Goal: Transaction & Acquisition: Purchase product/service

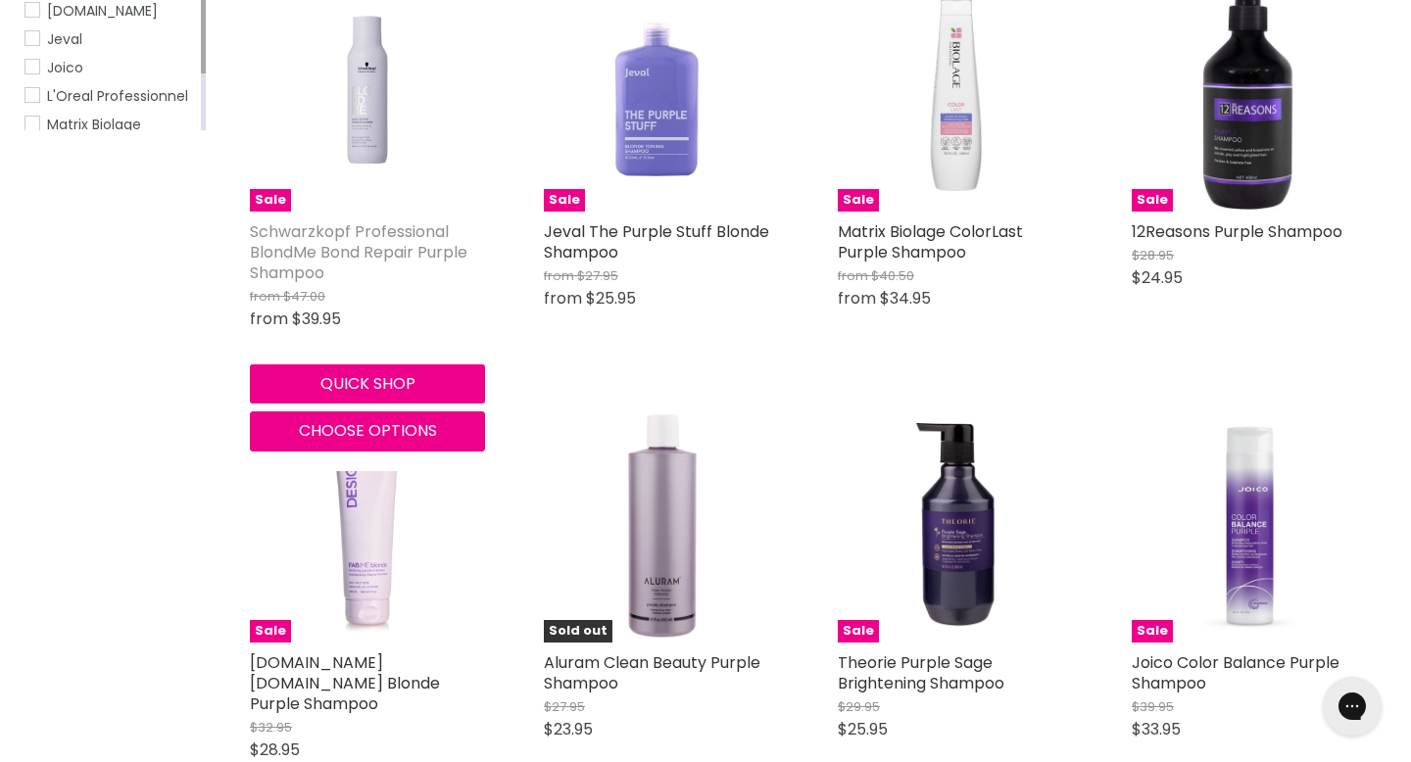
click at [372, 284] on link "Schwarzkopf Professional BlondMe Bond Repair Purple Shampoo" at bounding box center [359, 252] width 218 height 64
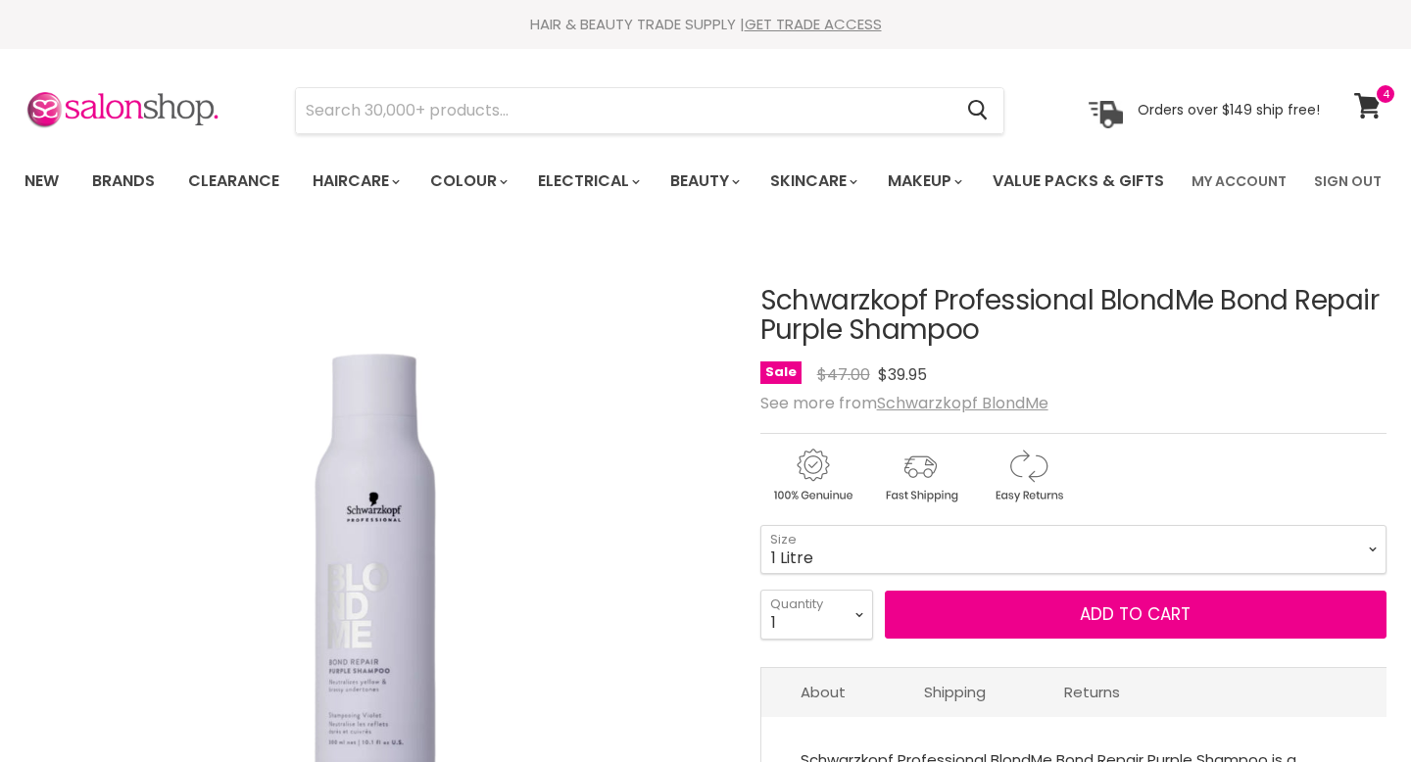
select select "1 Litre"
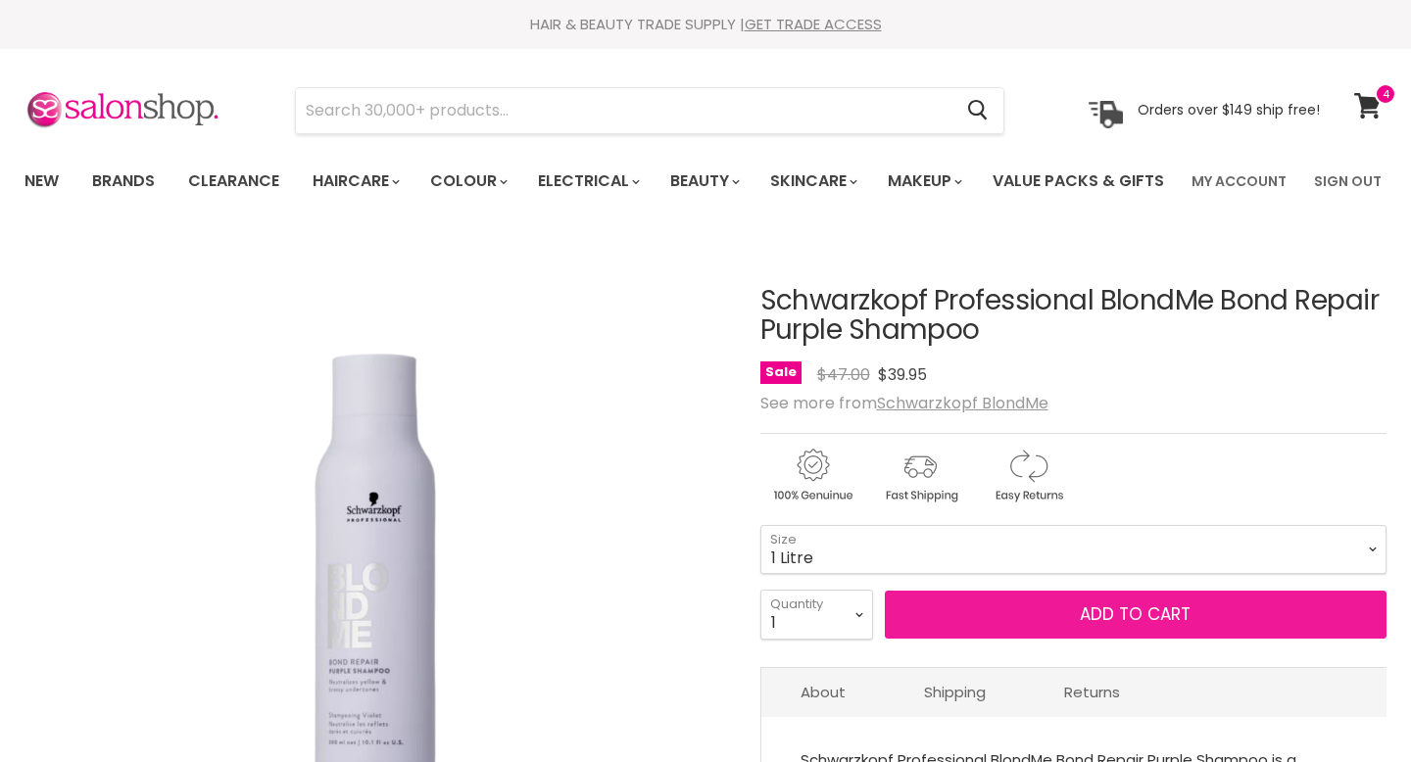
scroll to position [170, 0]
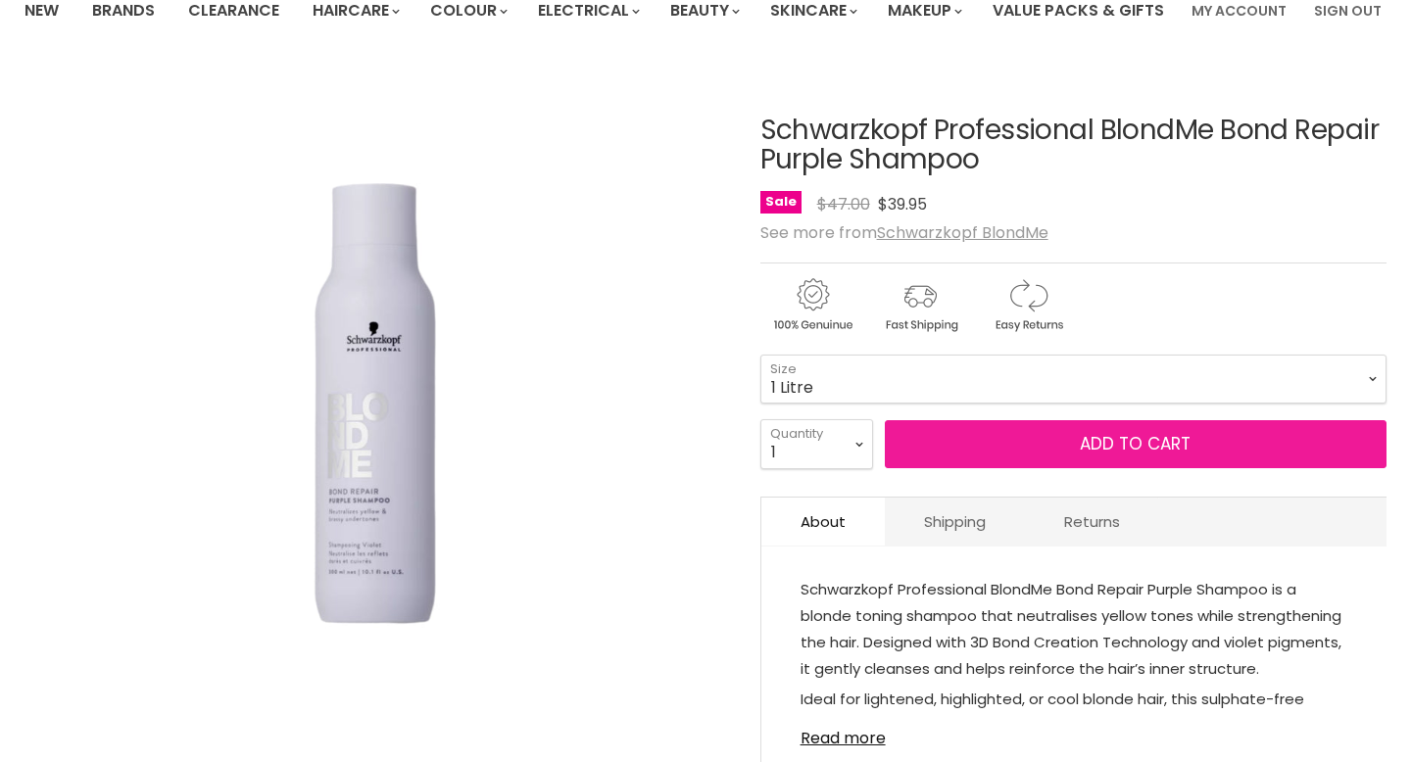
click at [950, 469] on button "Add to cart" at bounding box center [1136, 444] width 502 height 49
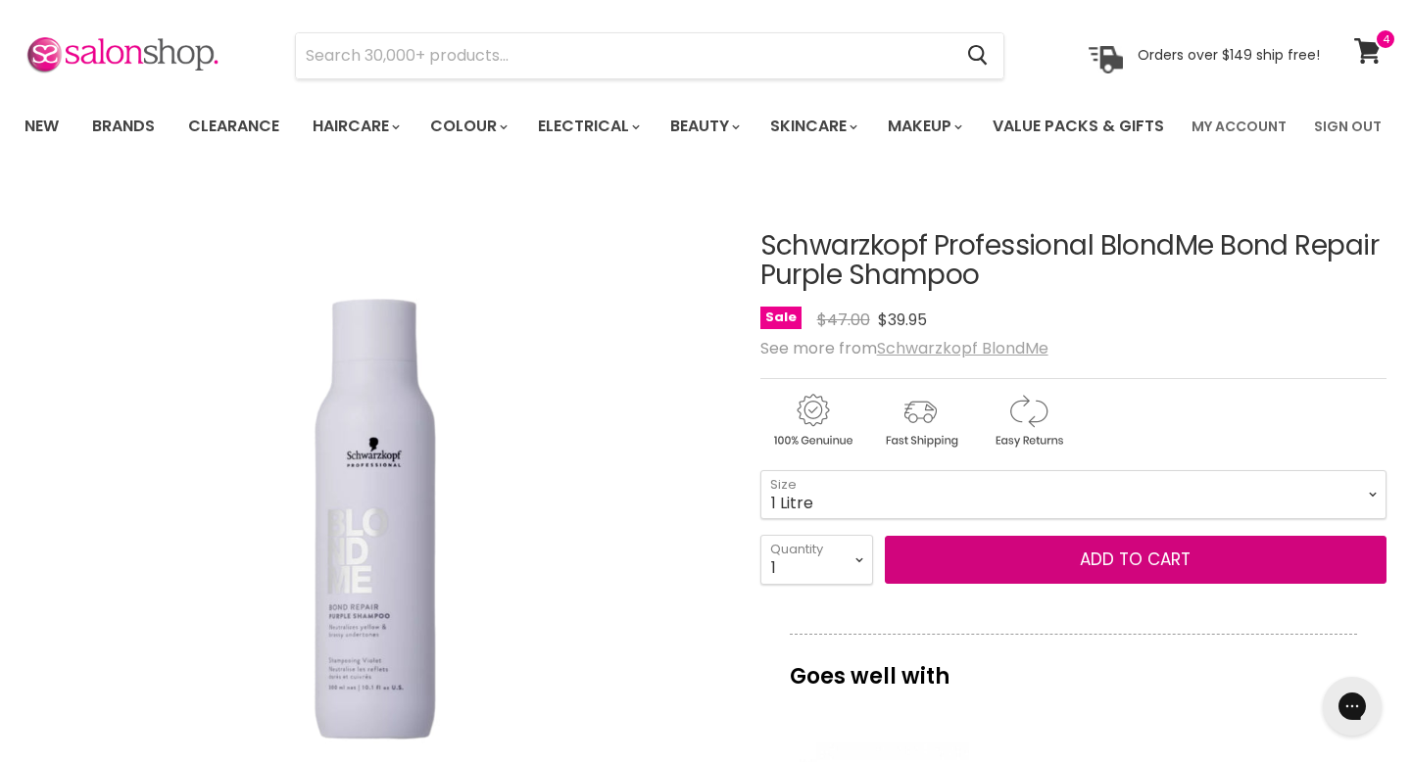
scroll to position [89, 0]
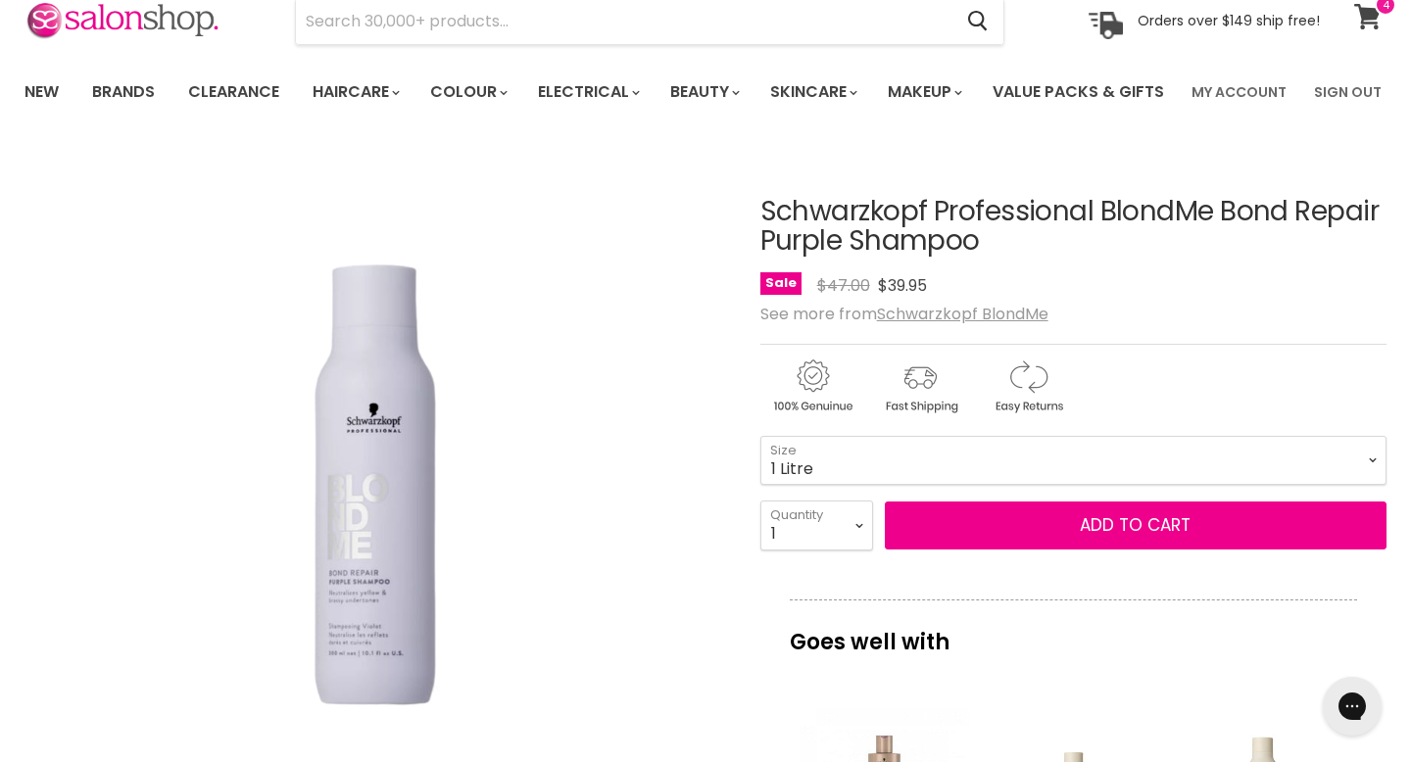
click at [1369, 17] on icon at bounding box center [1367, 16] width 26 height 25
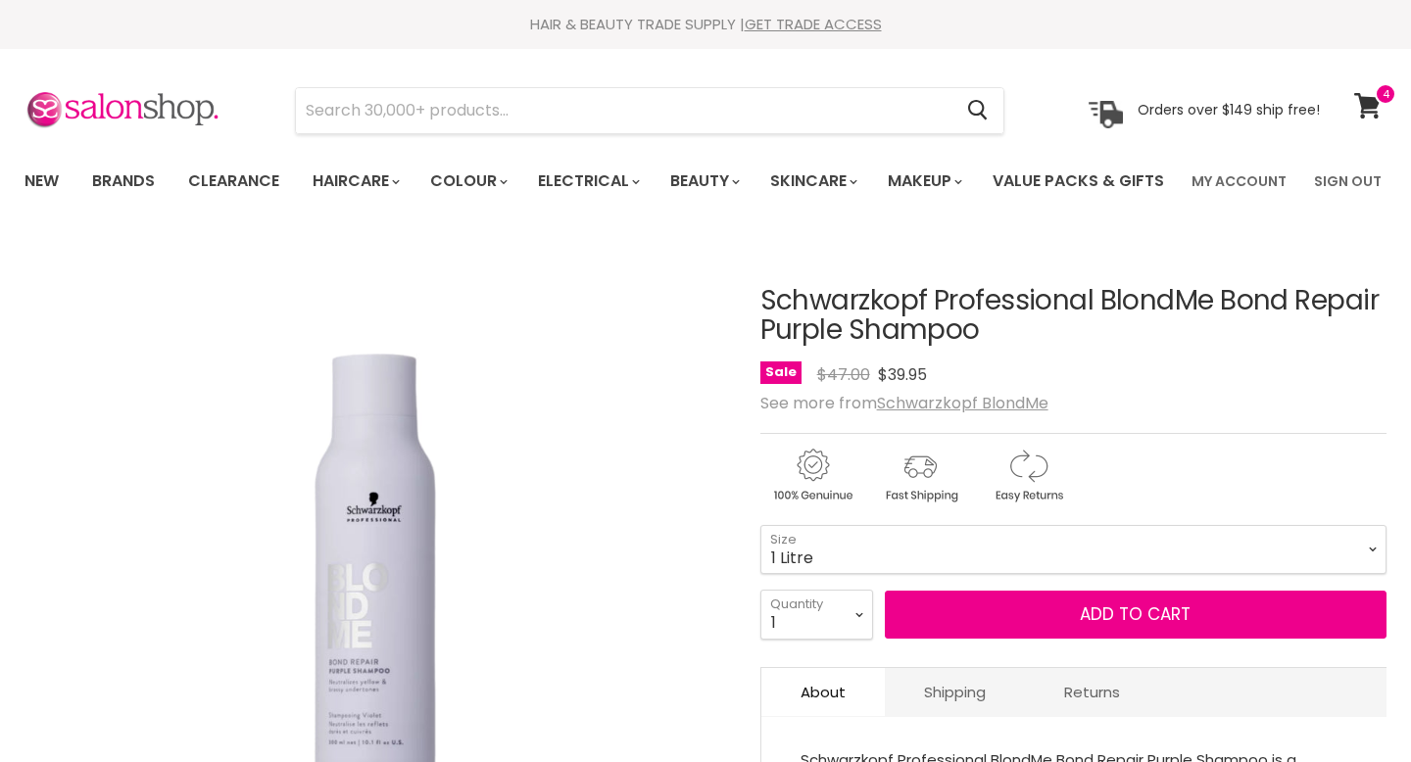
select select "1 Litre"
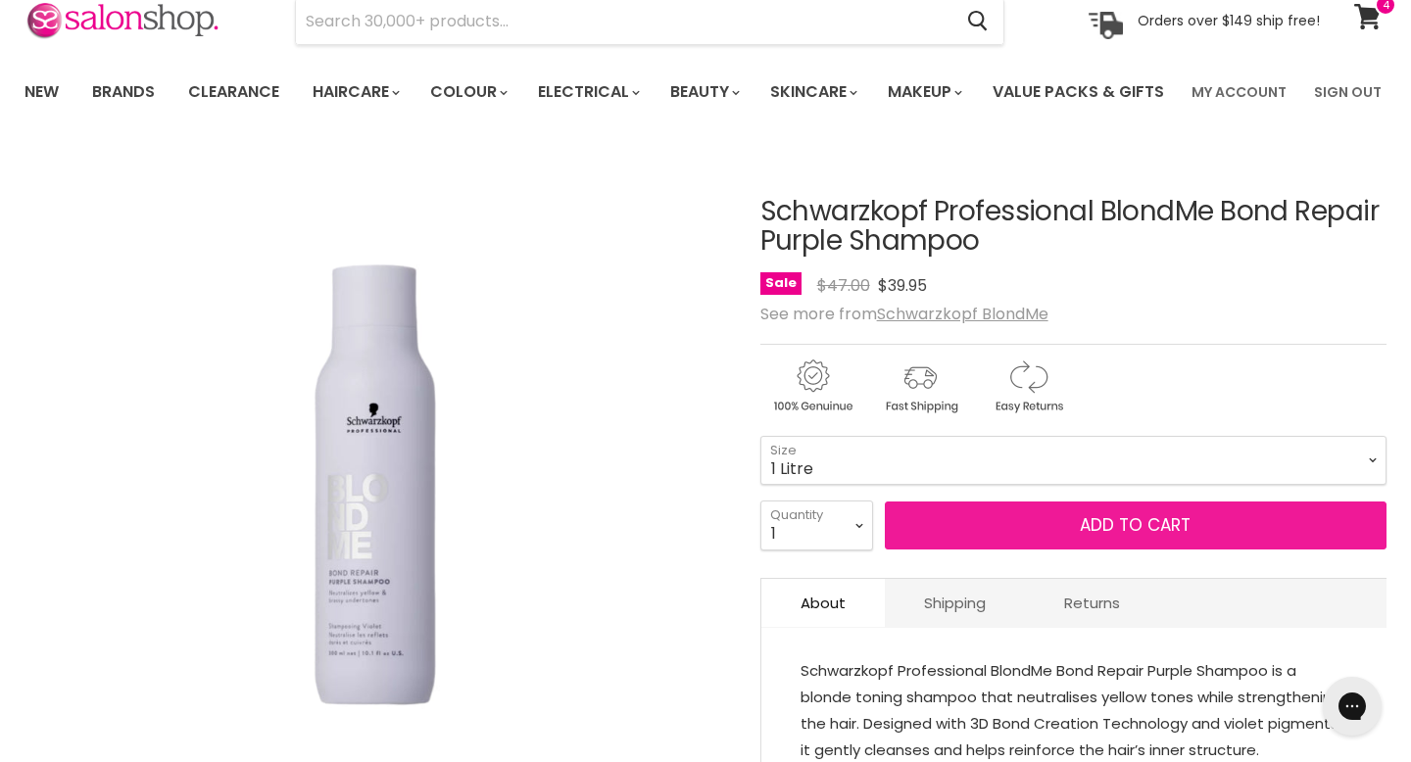
click at [922, 551] on button "Add to cart" at bounding box center [1136, 526] width 502 height 49
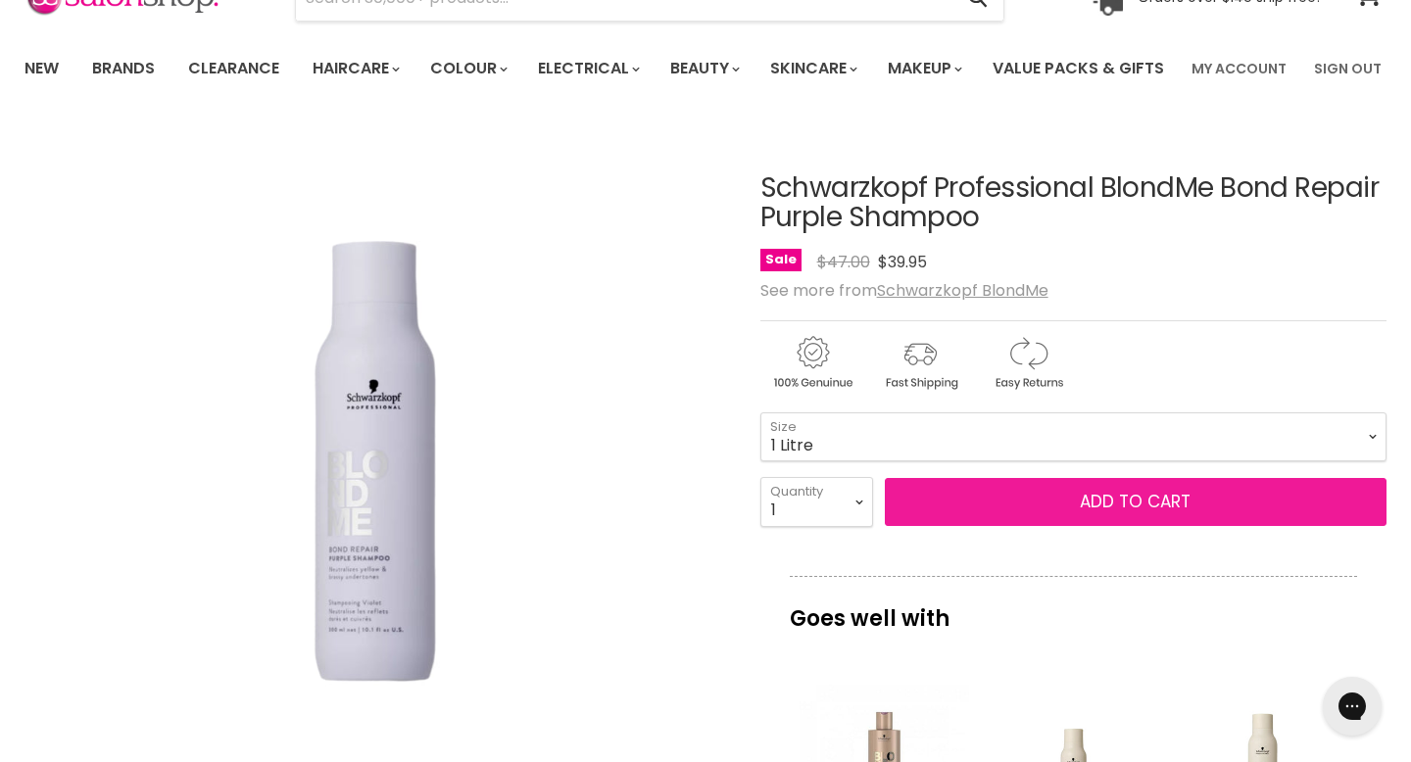
scroll to position [129, 0]
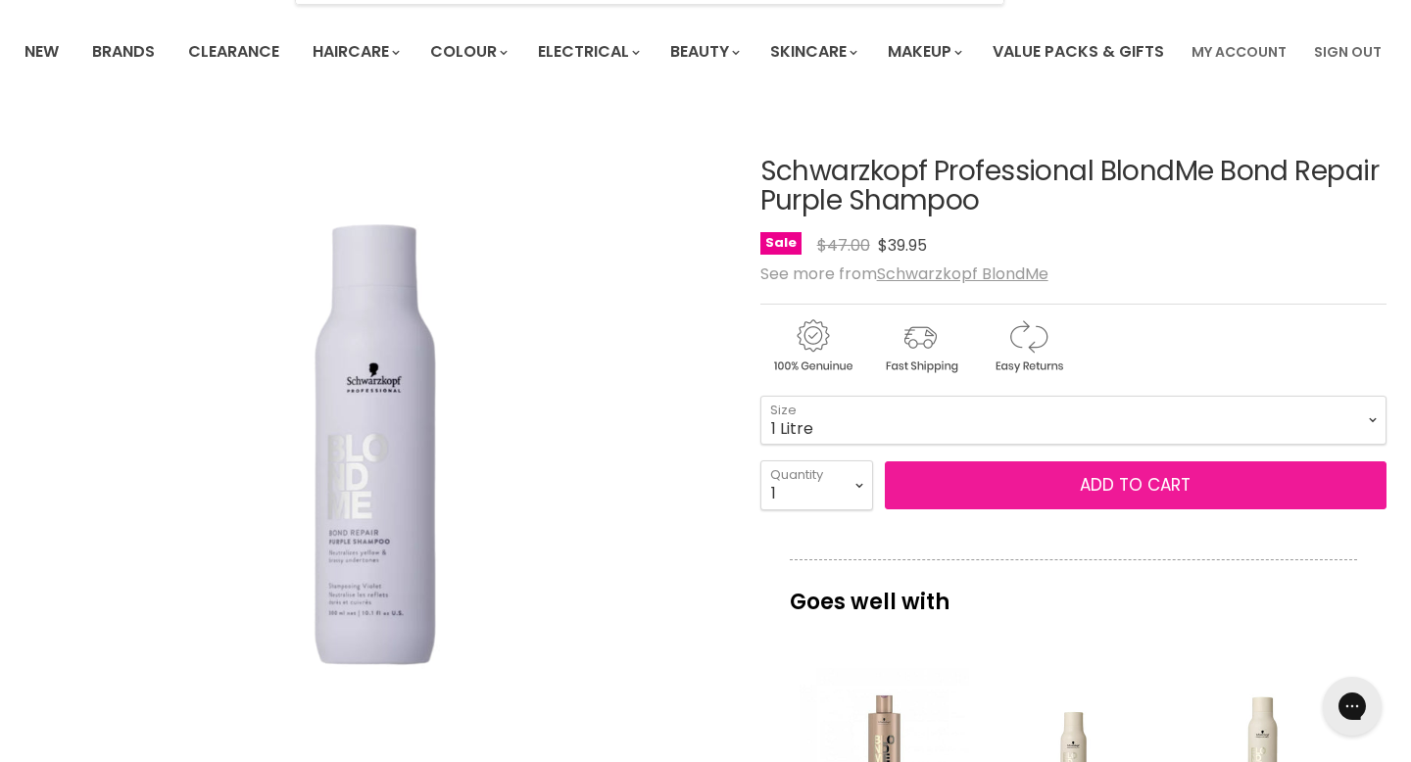
click at [933, 510] on button "Add to cart" at bounding box center [1136, 485] width 502 height 49
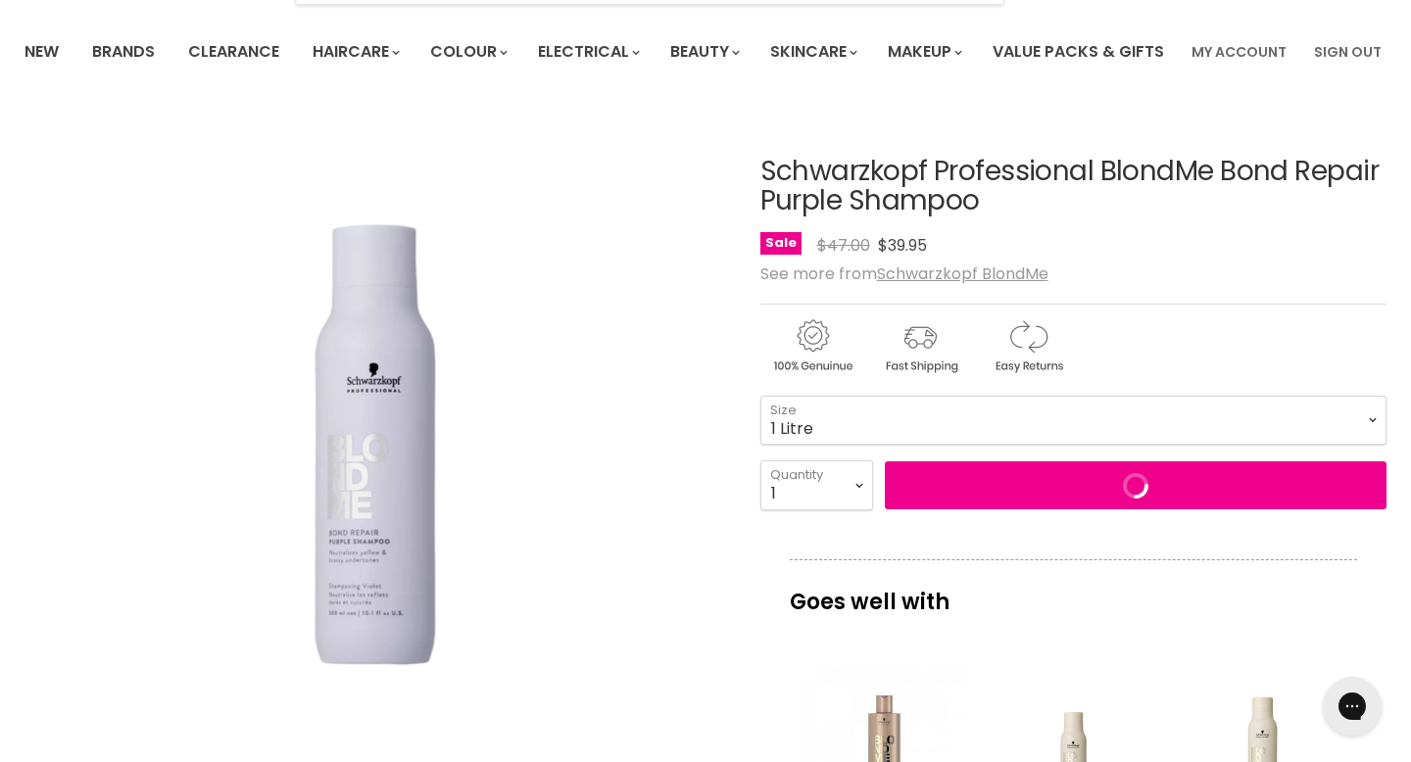
scroll to position [0, 0]
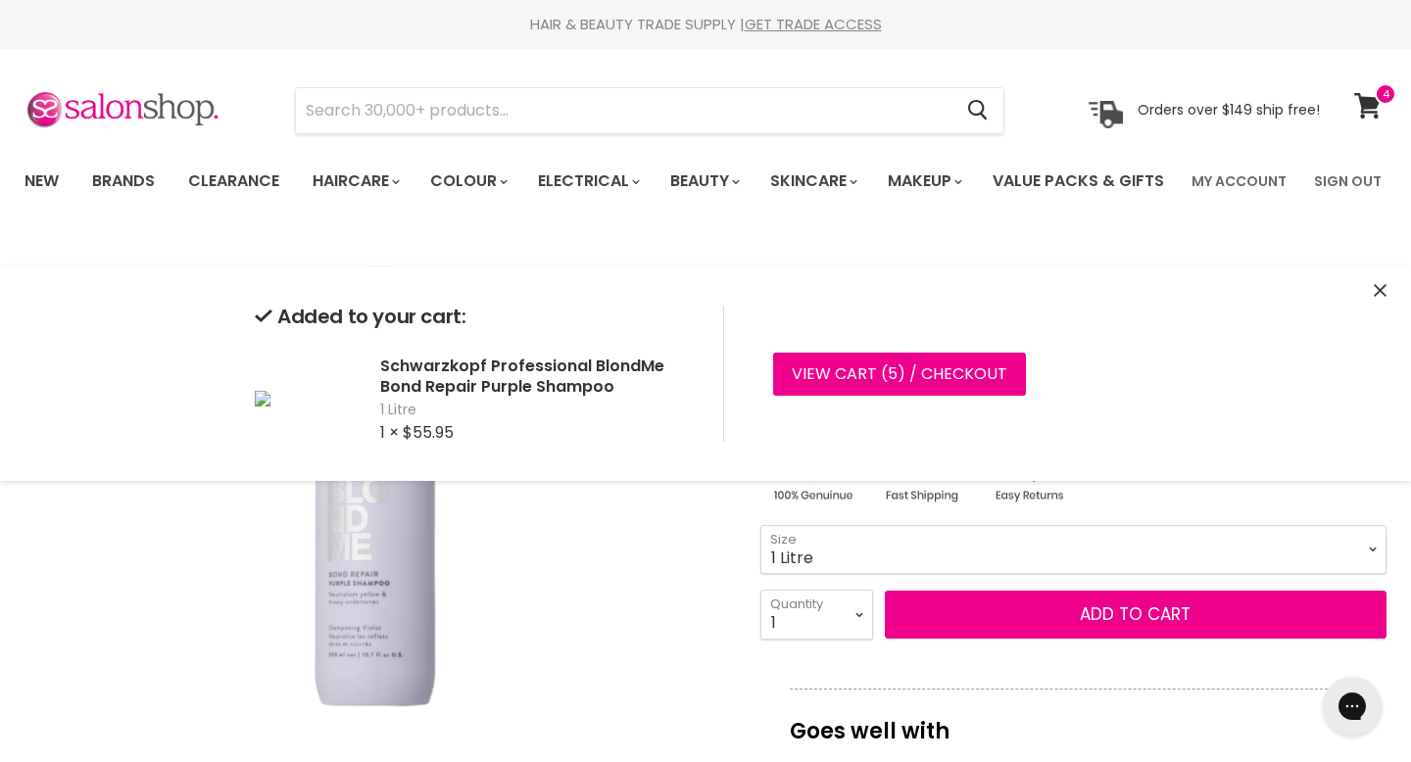
click at [601, 592] on img "Schwarzkopf Professional BlondMe Bond Repair Purple Shampoo image. Click or Scr…" at bounding box center [374, 499] width 701 height 526
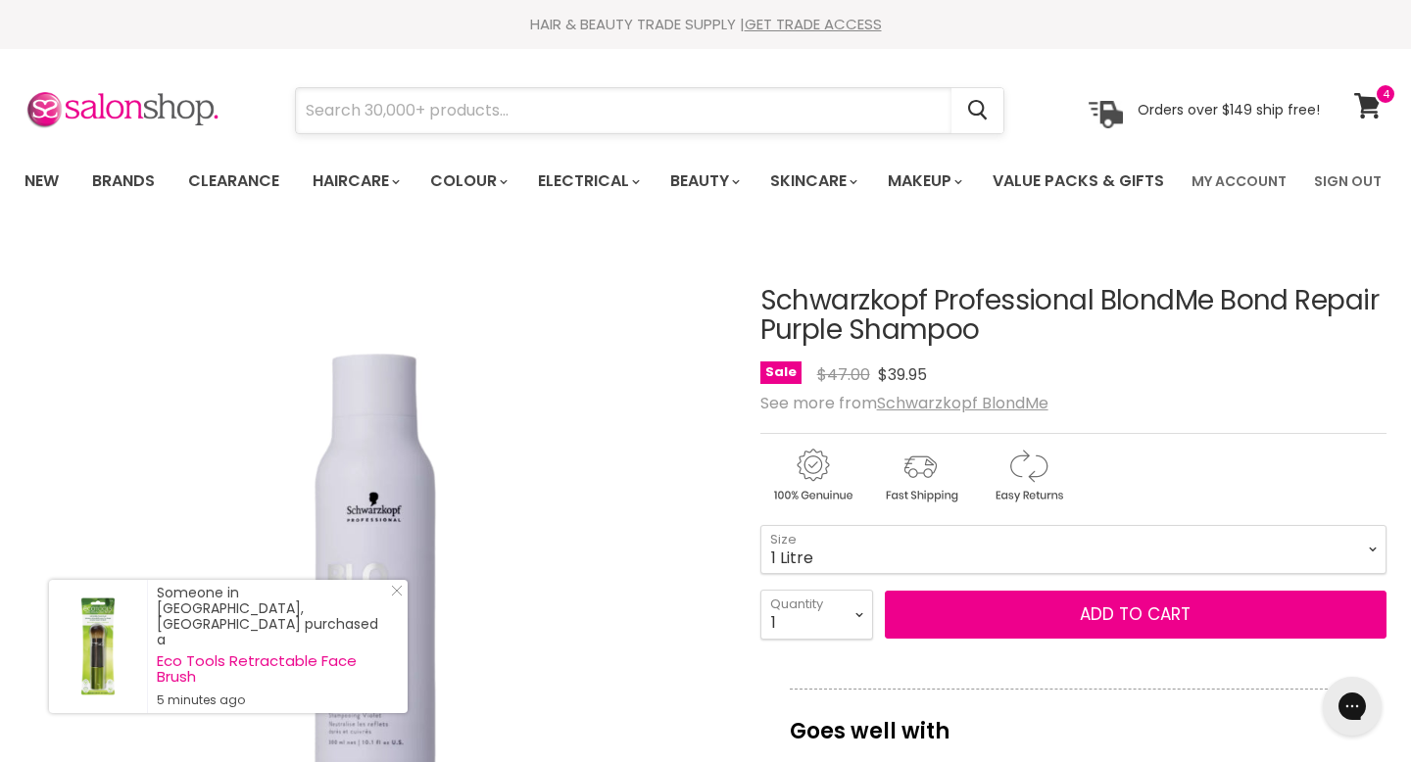
click at [585, 118] on input "Search" at bounding box center [623, 110] width 655 height 45
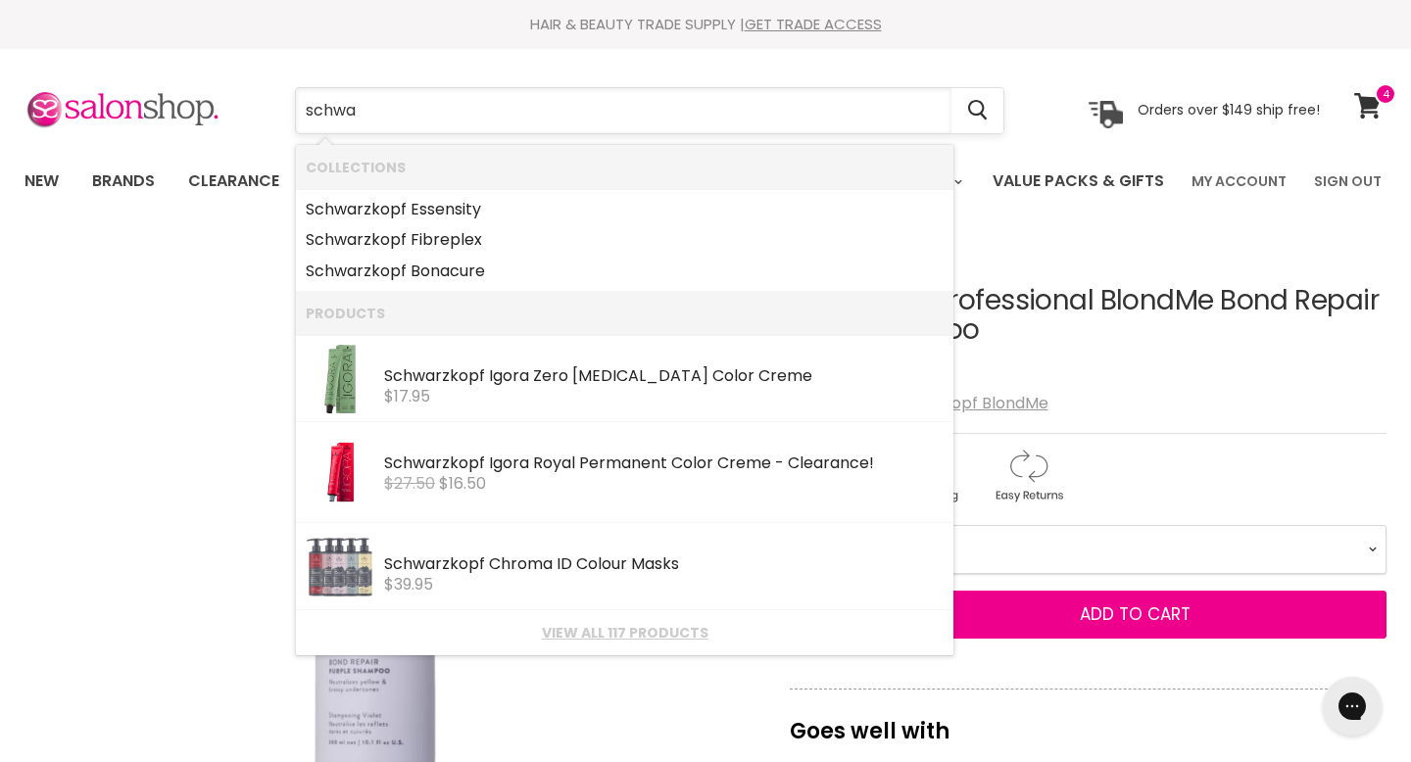
type input "schwar"
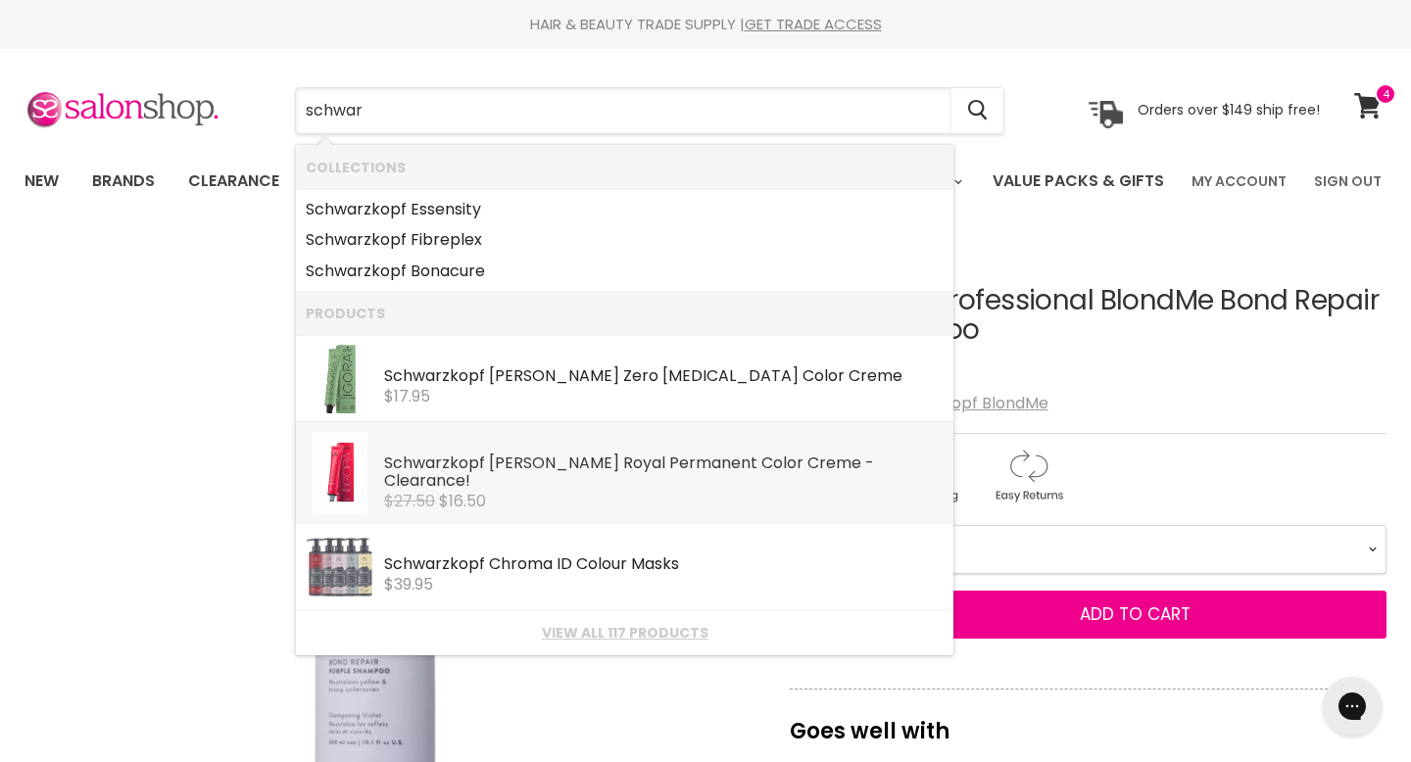
click at [386, 467] on b "Schwar" at bounding box center [413, 463] width 58 height 23
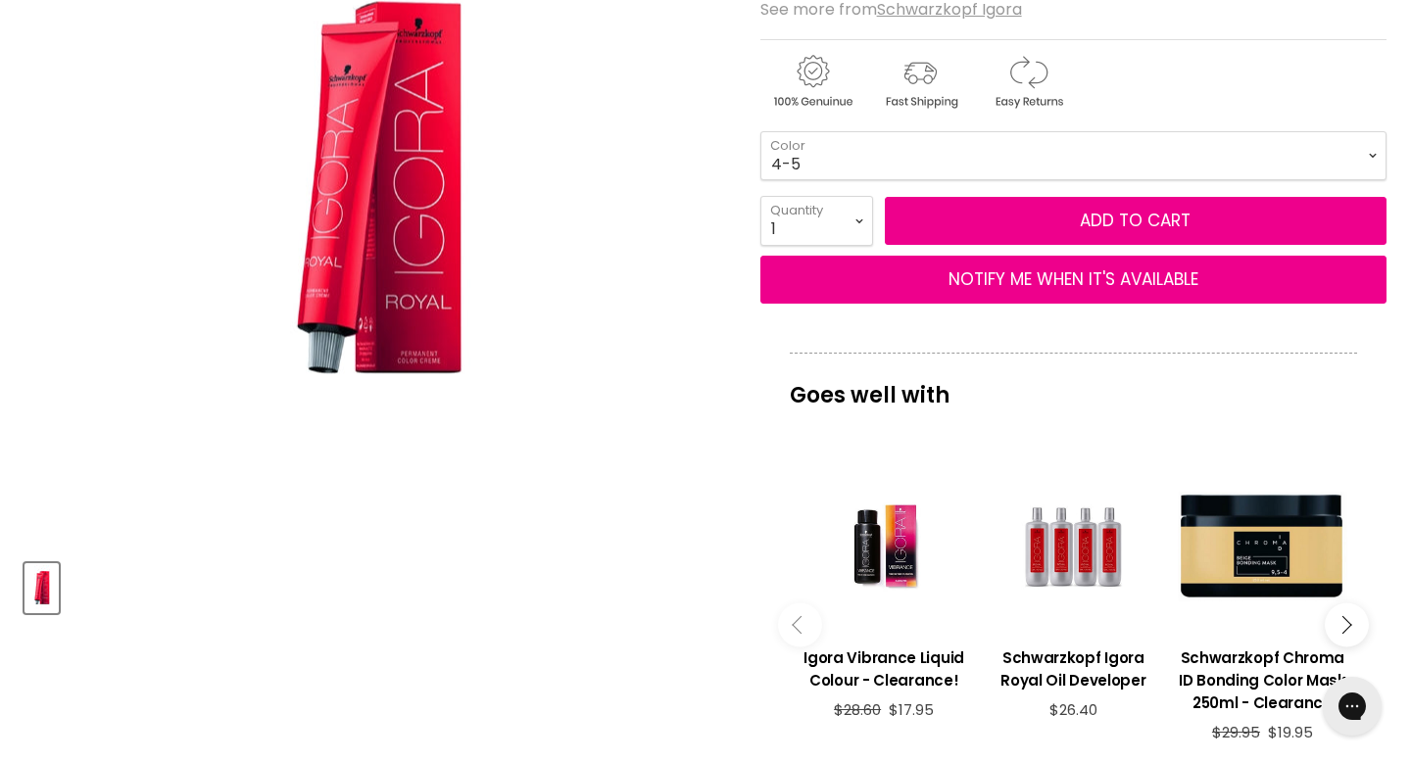
scroll to position [395, 0]
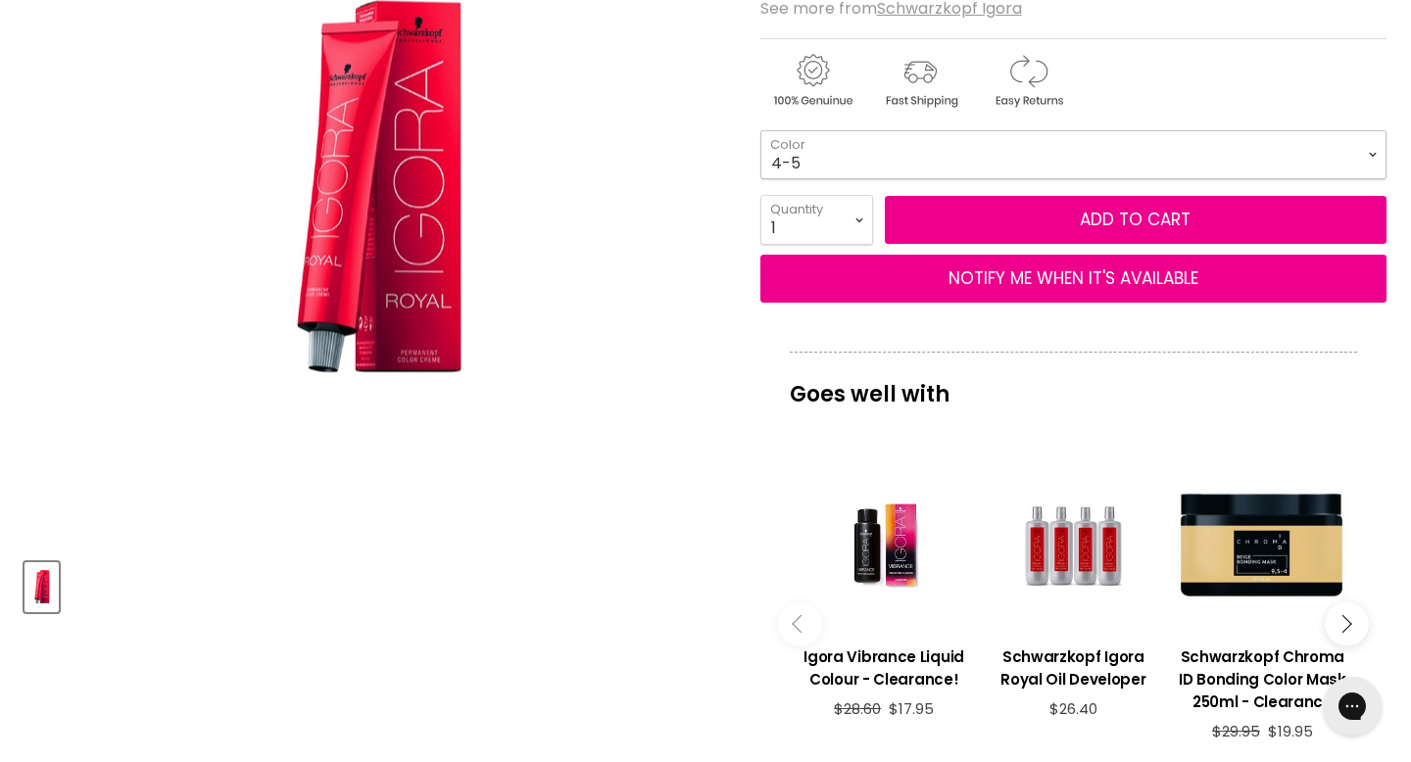
click at [803, 179] on select "4-5 4-65 5-26 5-5 5-68 6-28 7-17 8-29 9-65 12-4 4-05 Absolutes Age Blend 4-50 A…" at bounding box center [1073, 154] width 626 height 49
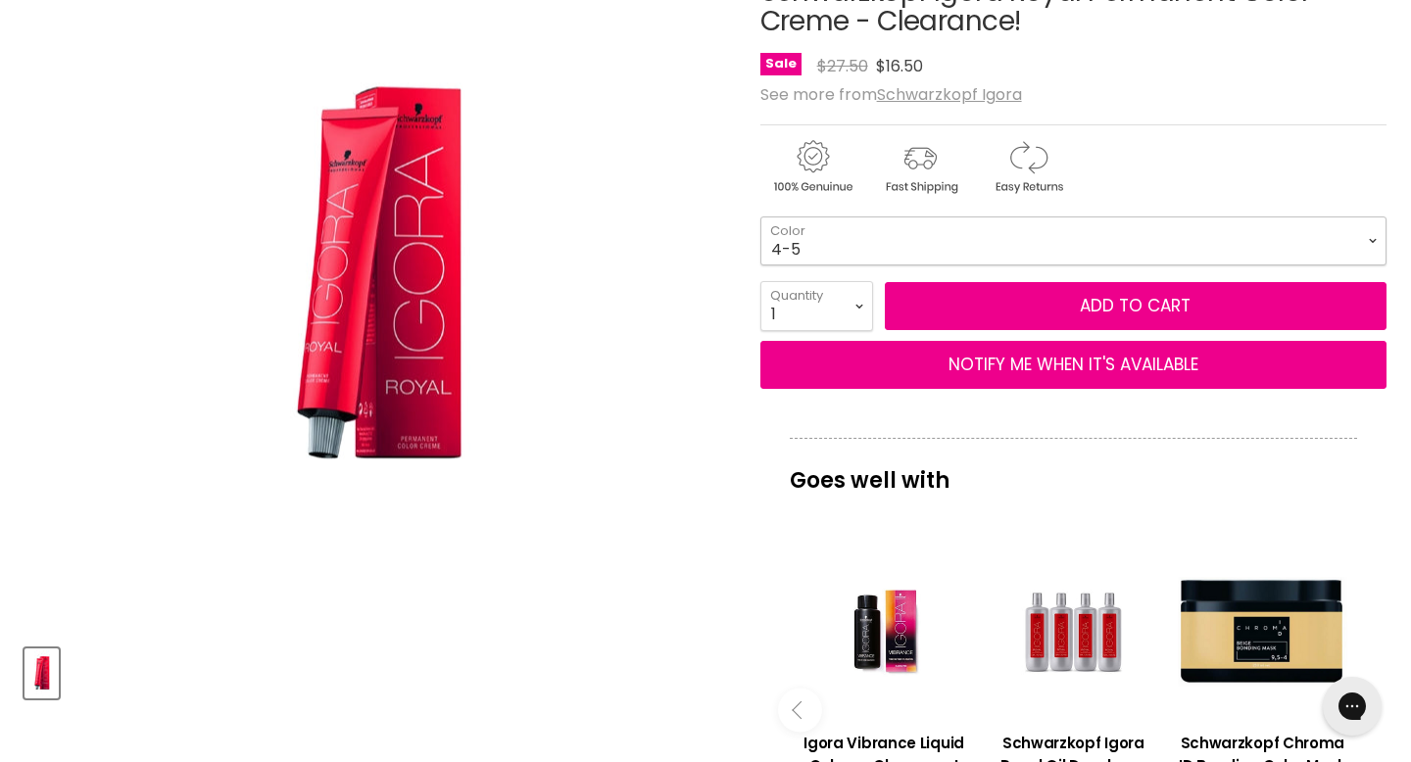
scroll to position [0, 0]
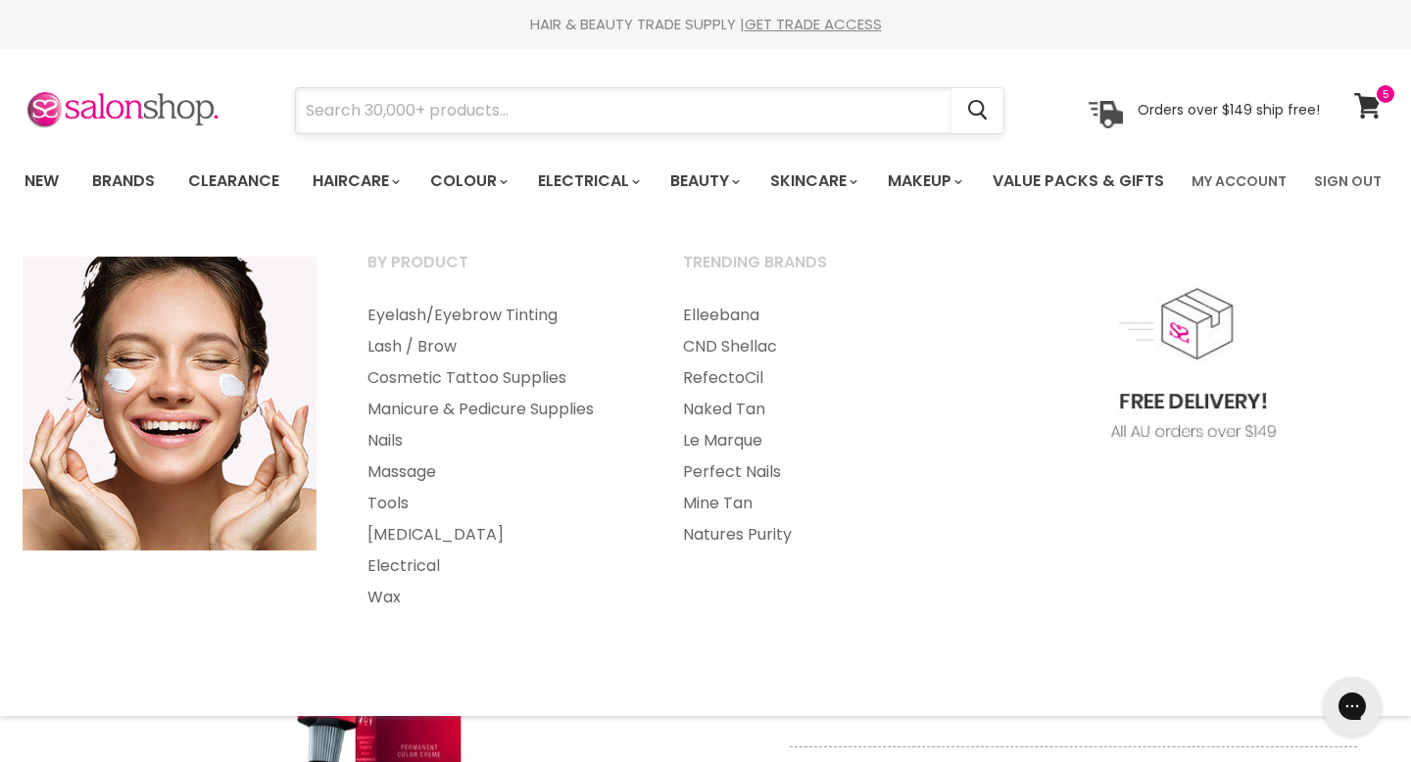
click at [721, 121] on input "Search" at bounding box center [623, 110] width 655 height 45
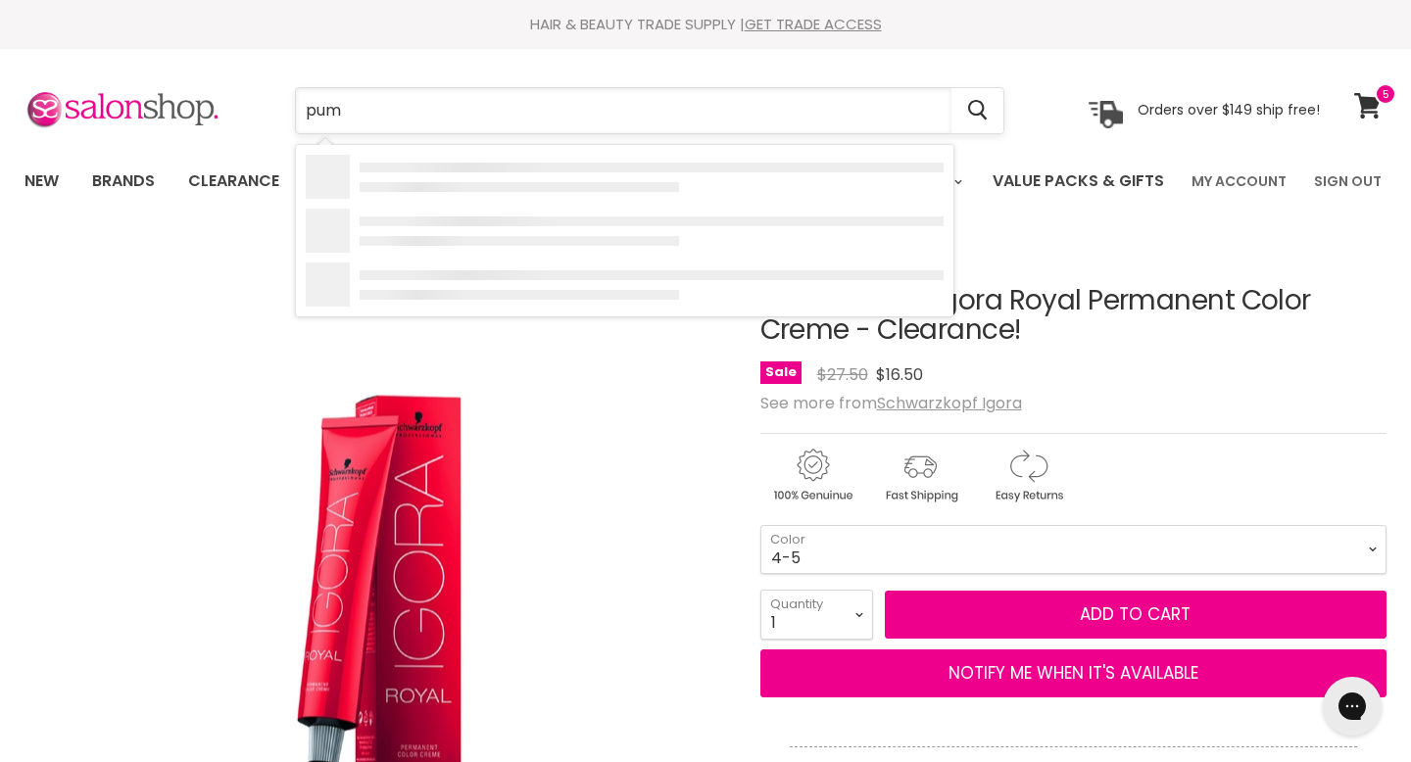
type input "pump"
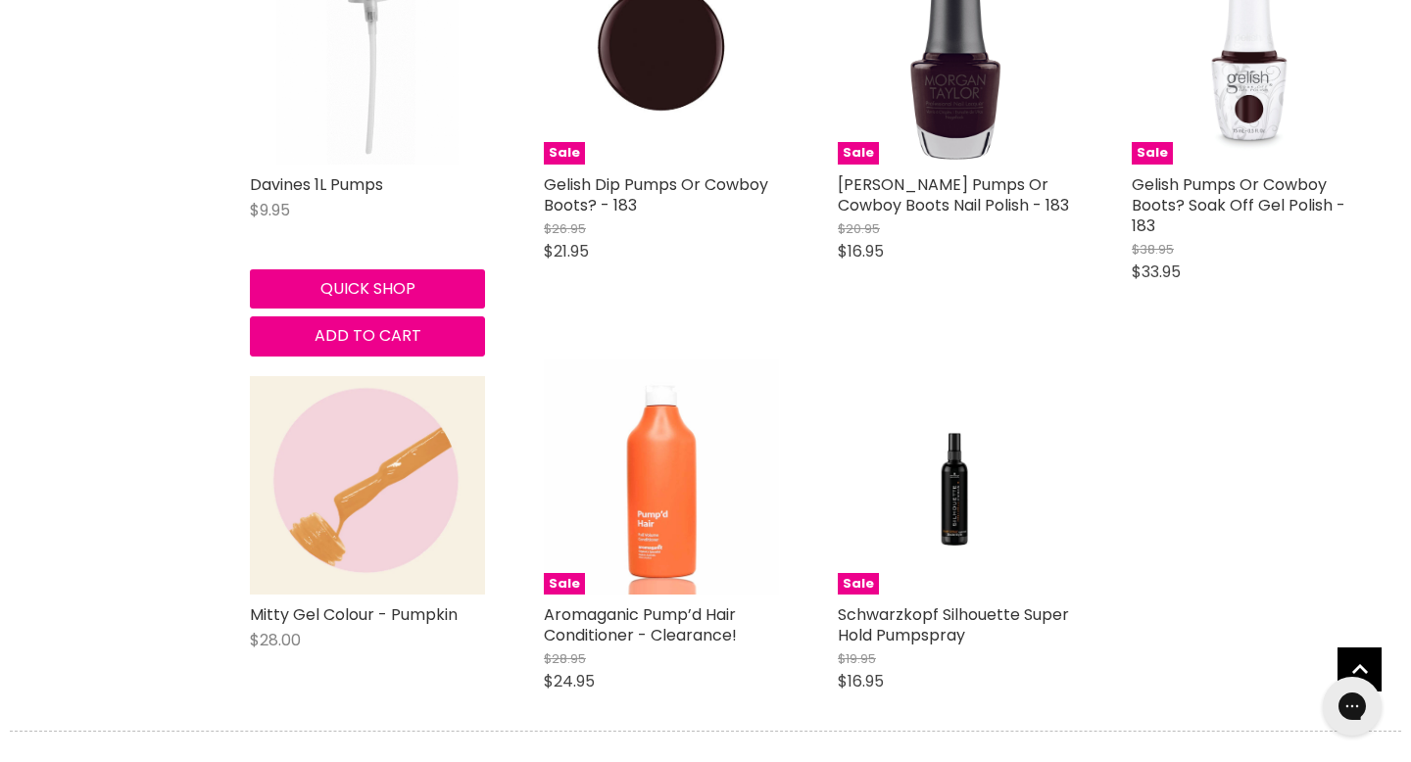
scroll to position [1246, 0]
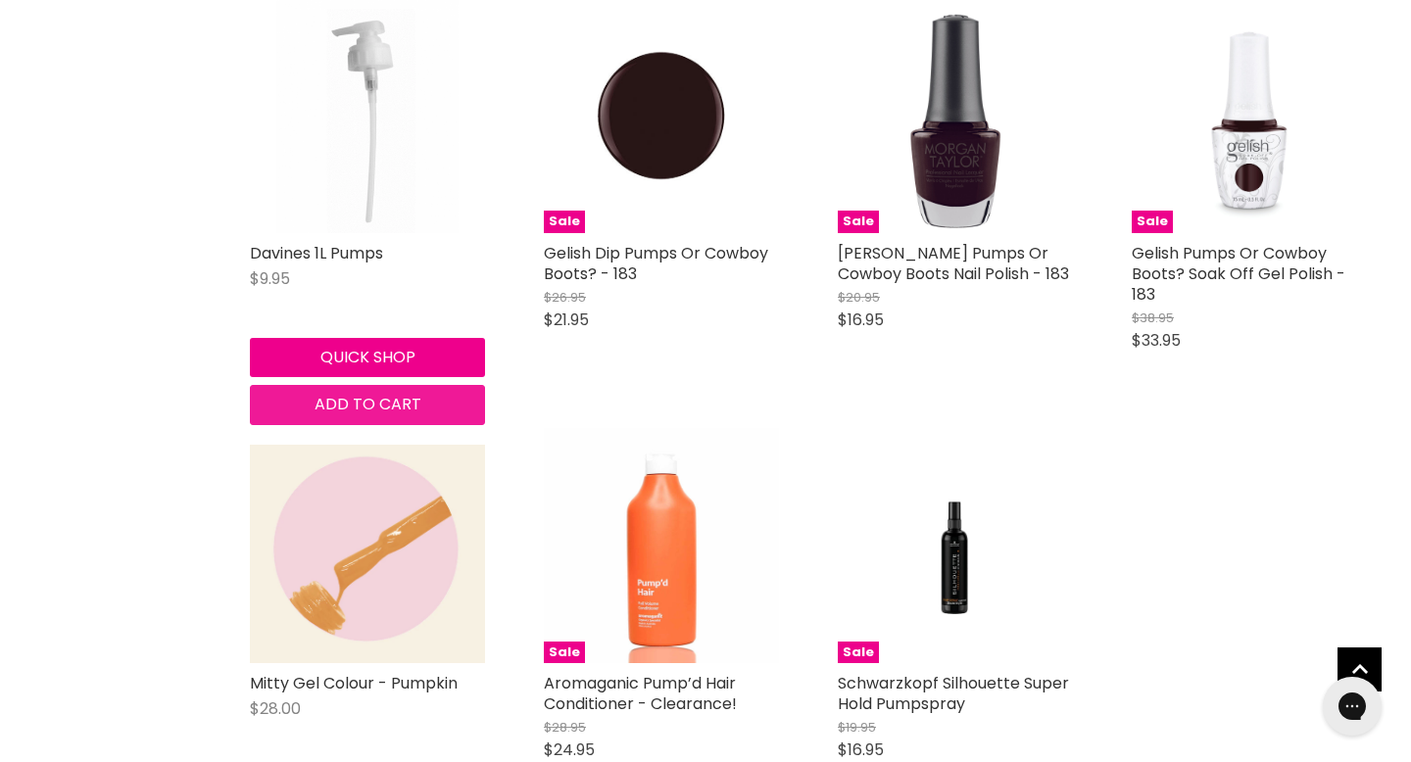
click at [416, 424] on button "Add to cart" at bounding box center [367, 404] width 235 height 39
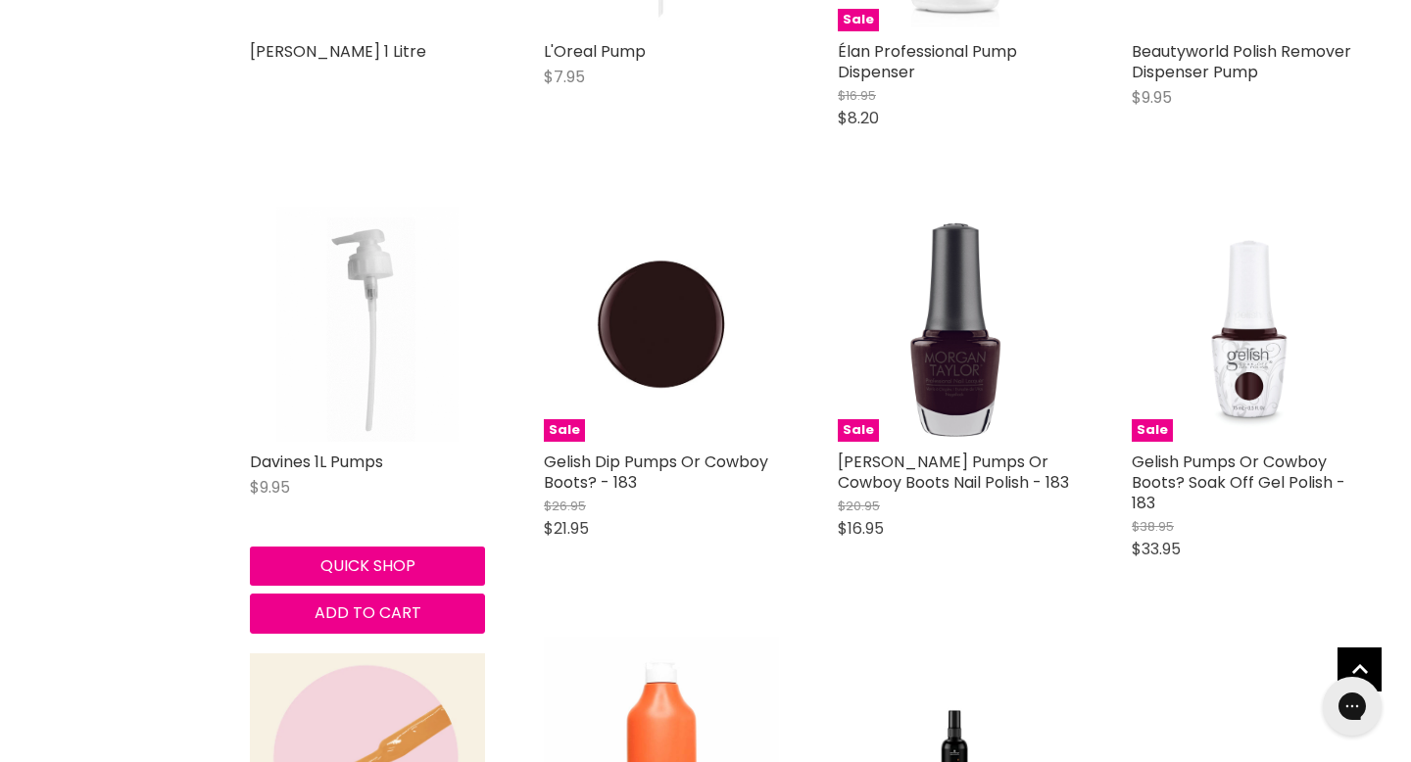
scroll to position [1040, 0]
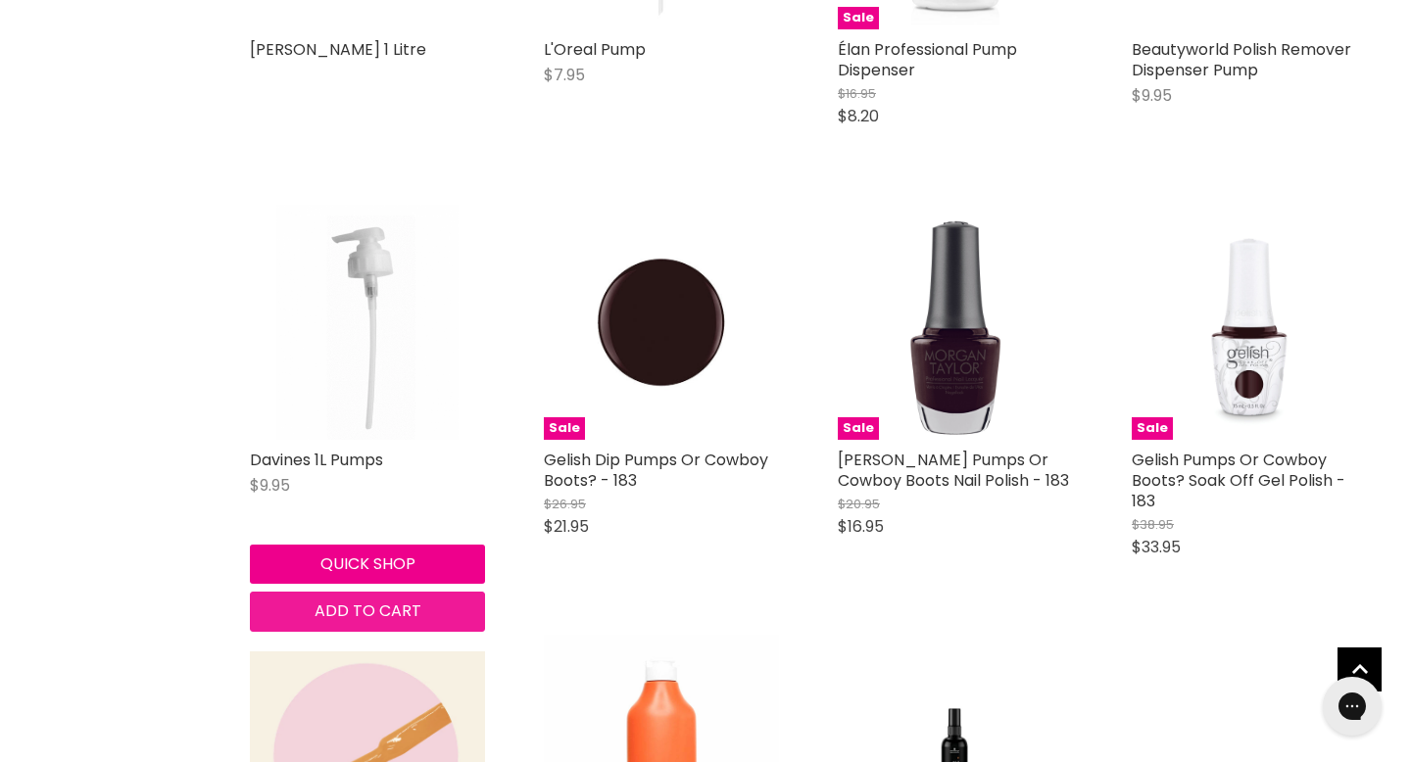
click at [410, 622] on span "Add to cart" at bounding box center [367, 611] width 107 height 23
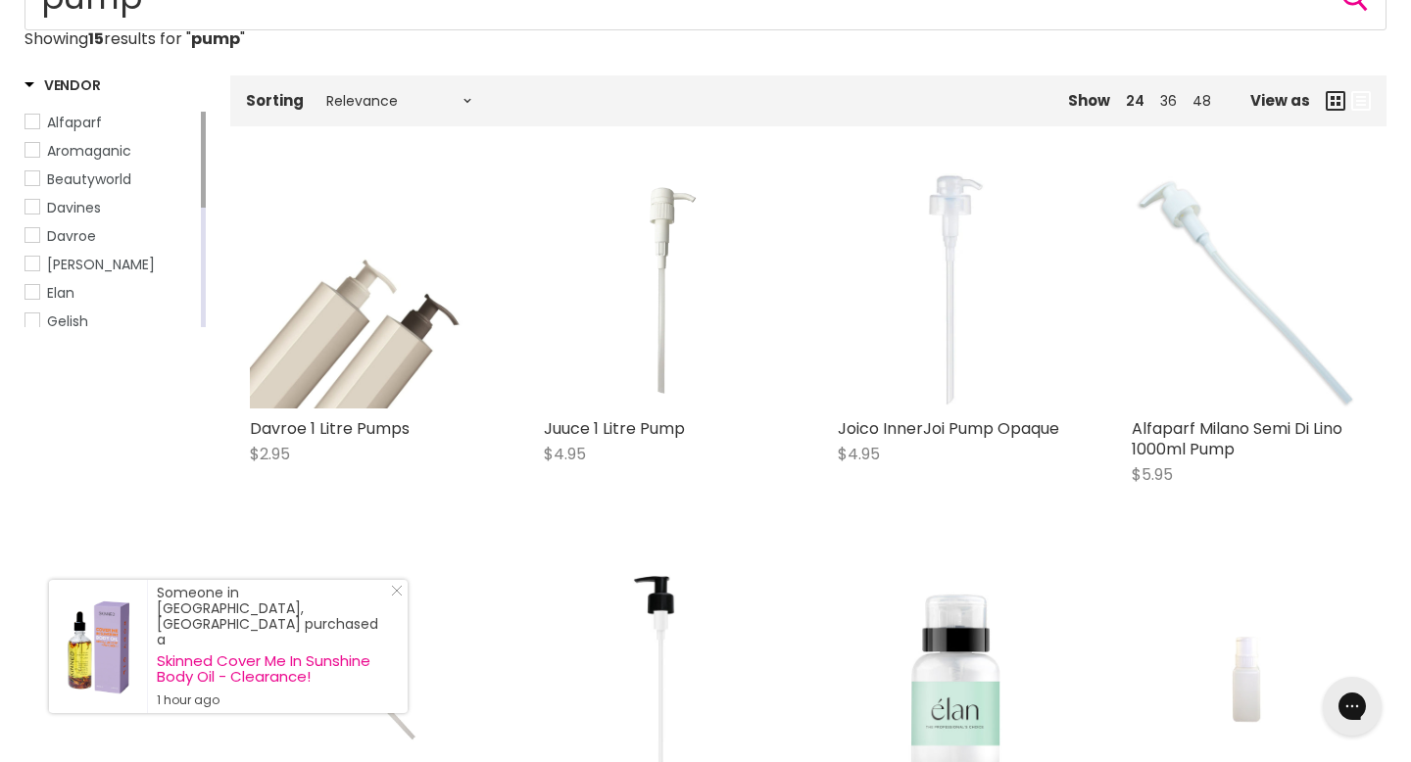
scroll to position [0, 0]
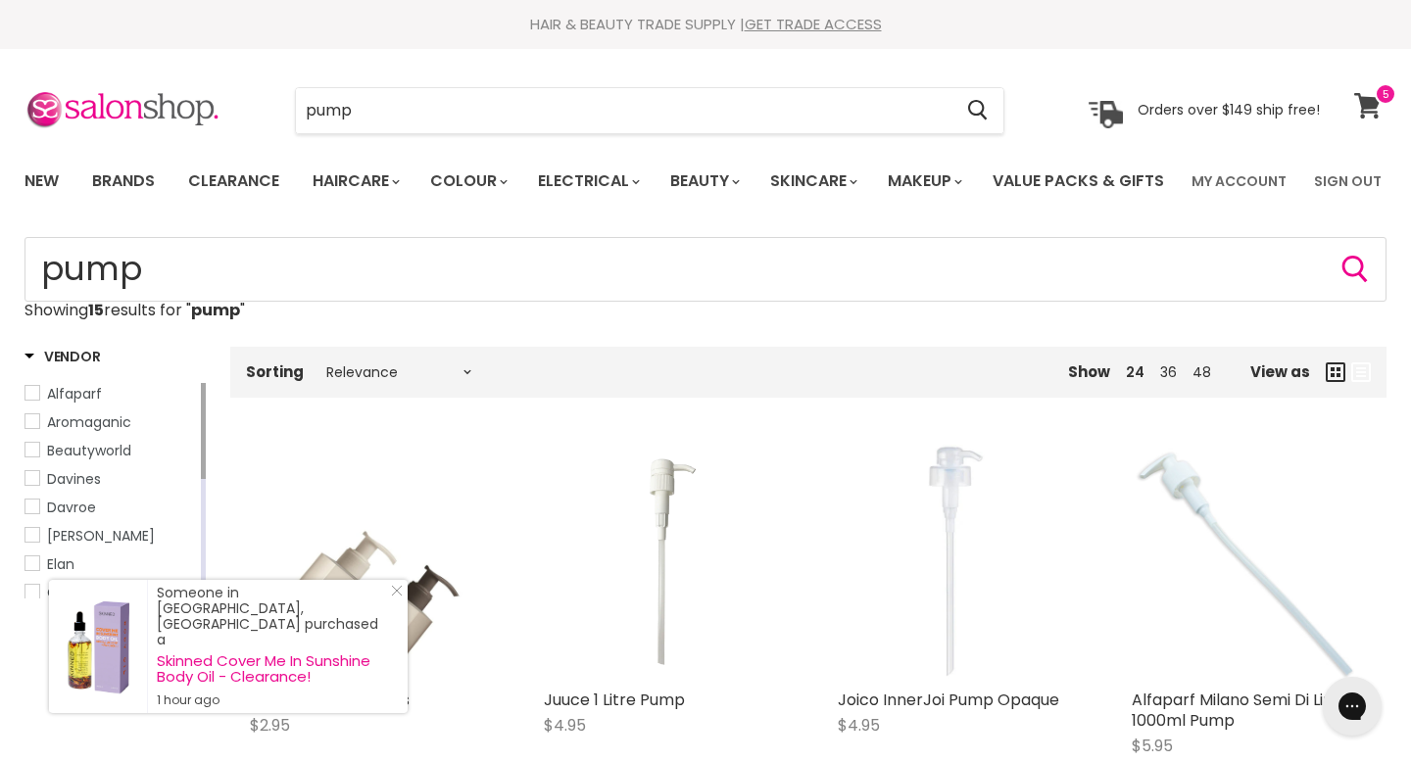
click at [1368, 103] on icon at bounding box center [1367, 105] width 26 height 25
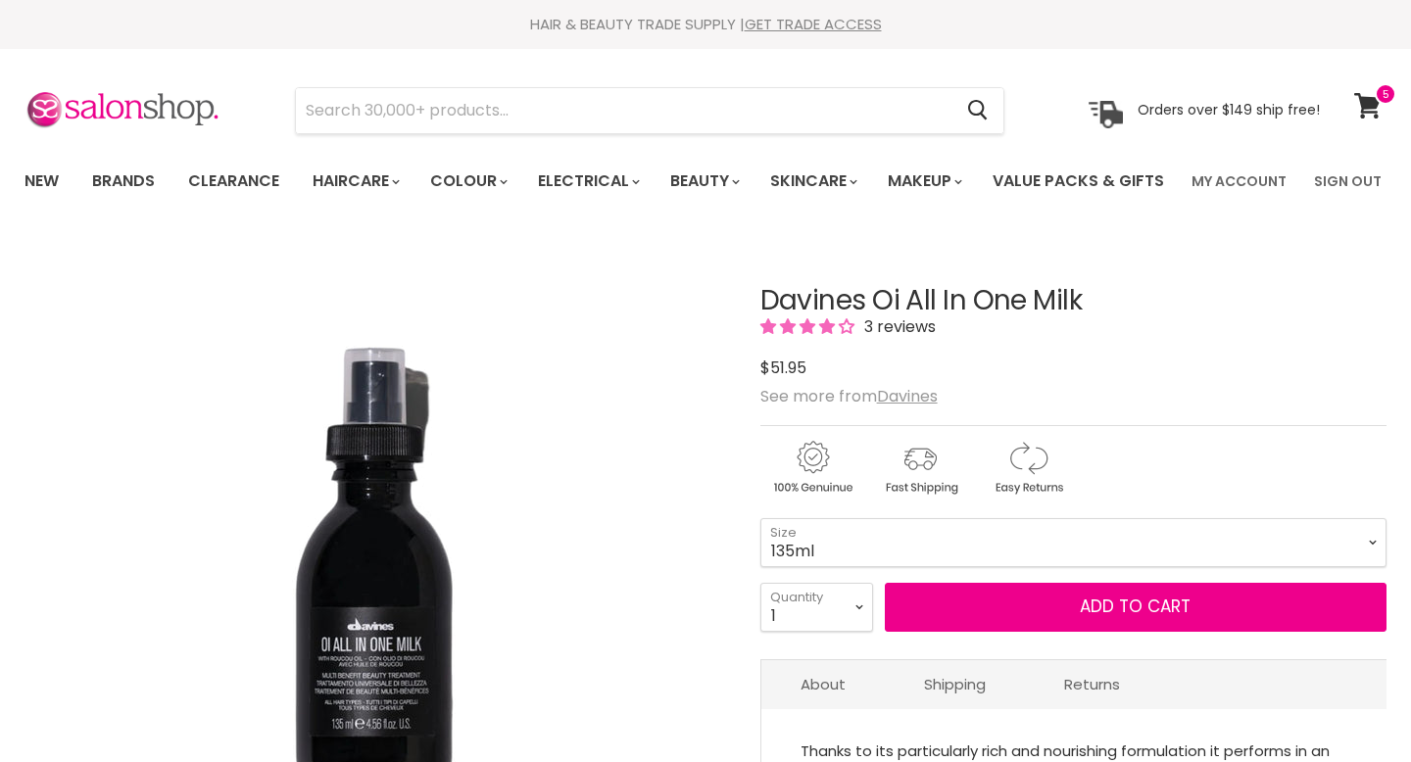
scroll to position [157, 0]
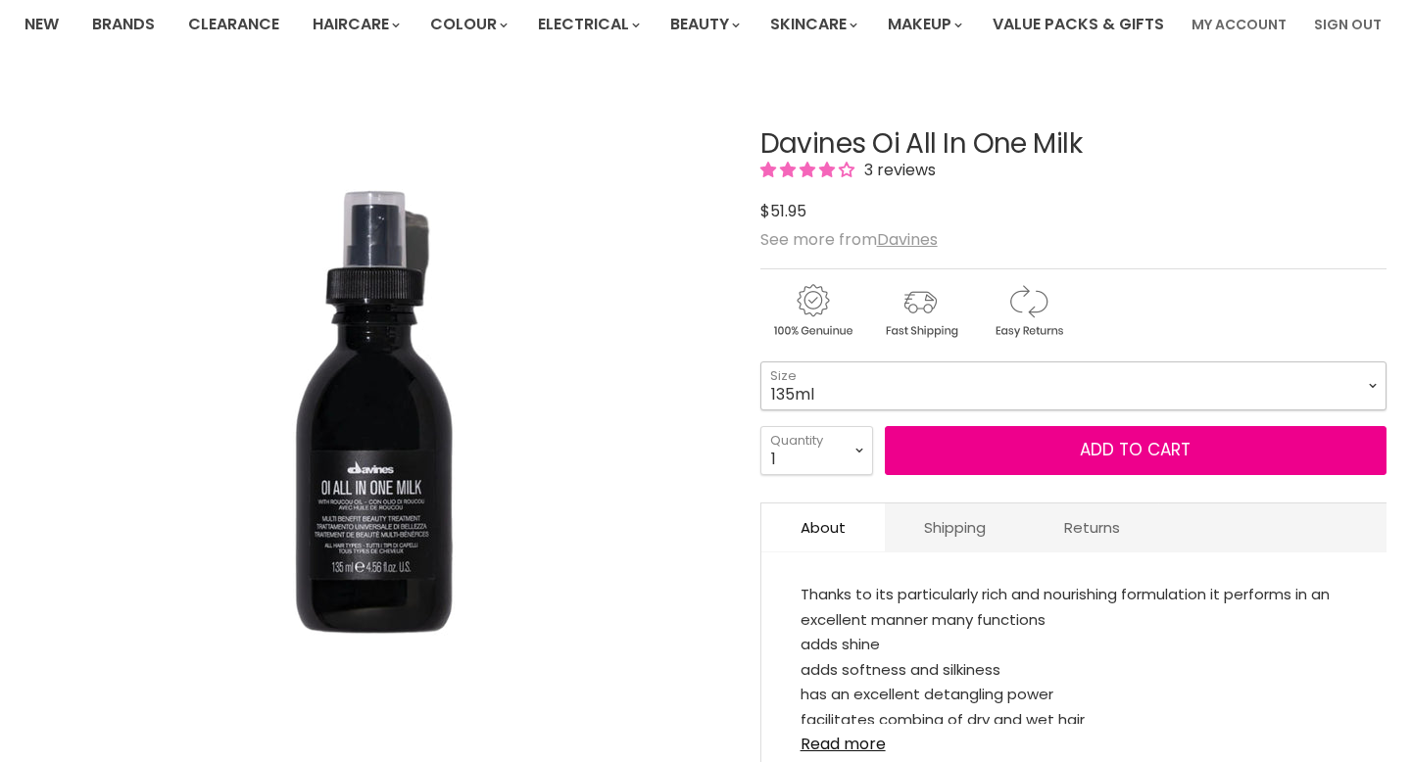
click at [845, 411] on select "50ml 135ml" at bounding box center [1073, 386] width 626 height 49
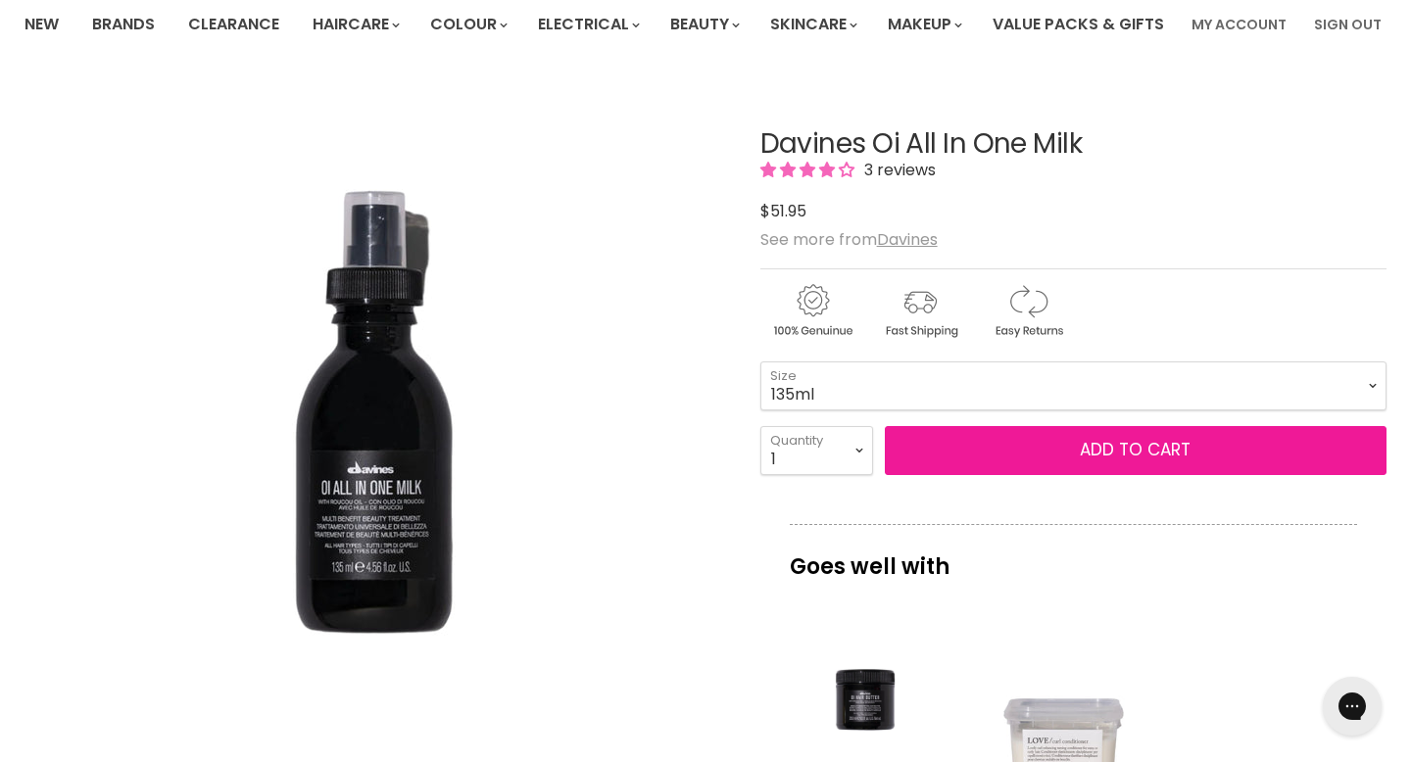
click at [967, 475] on button "Add to cart" at bounding box center [1136, 450] width 502 height 49
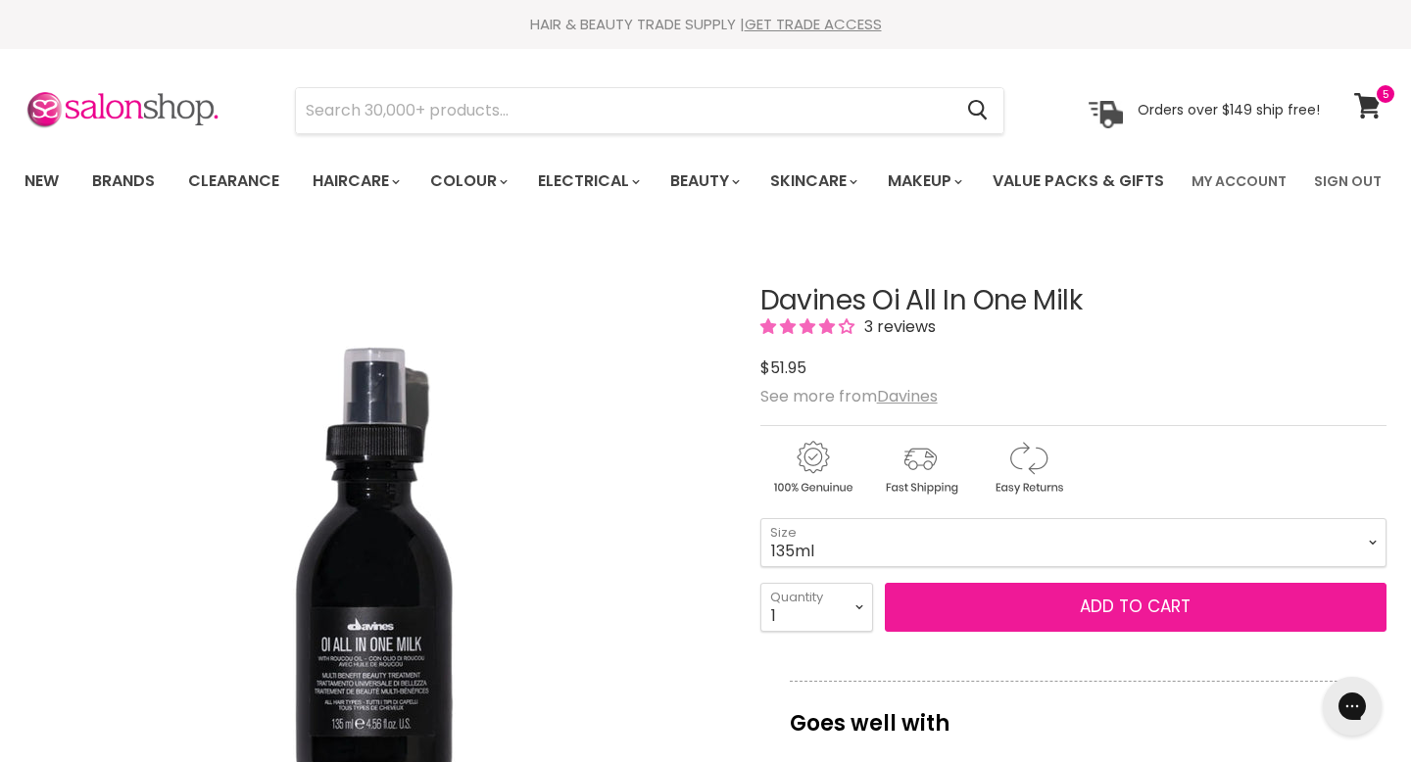
click at [909, 632] on button "Add to cart" at bounding box center [1136, 607] width 502 height 49
